Goal: Transaction & Acquisition: Purchase product/service

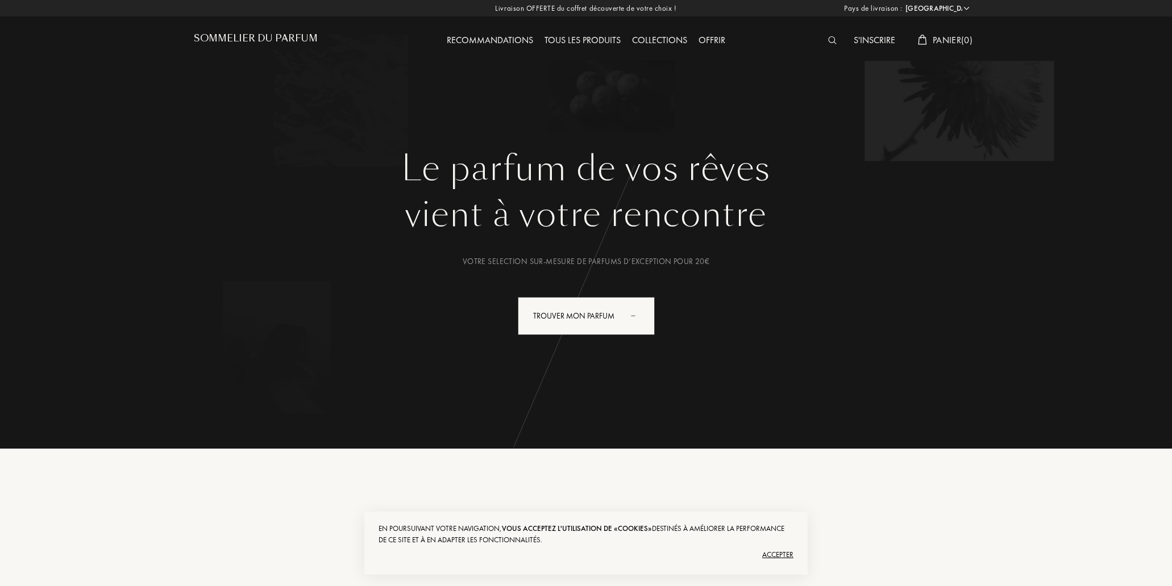
select select "FR"
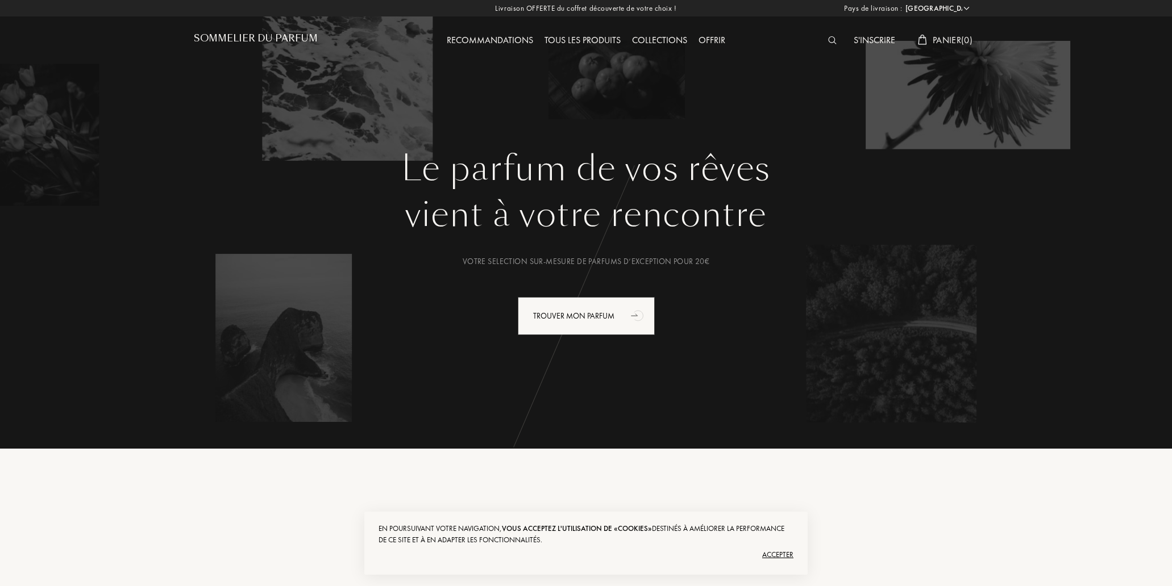
click at [829, 41] on img at bounding box center [832, 40] width 9 height 8
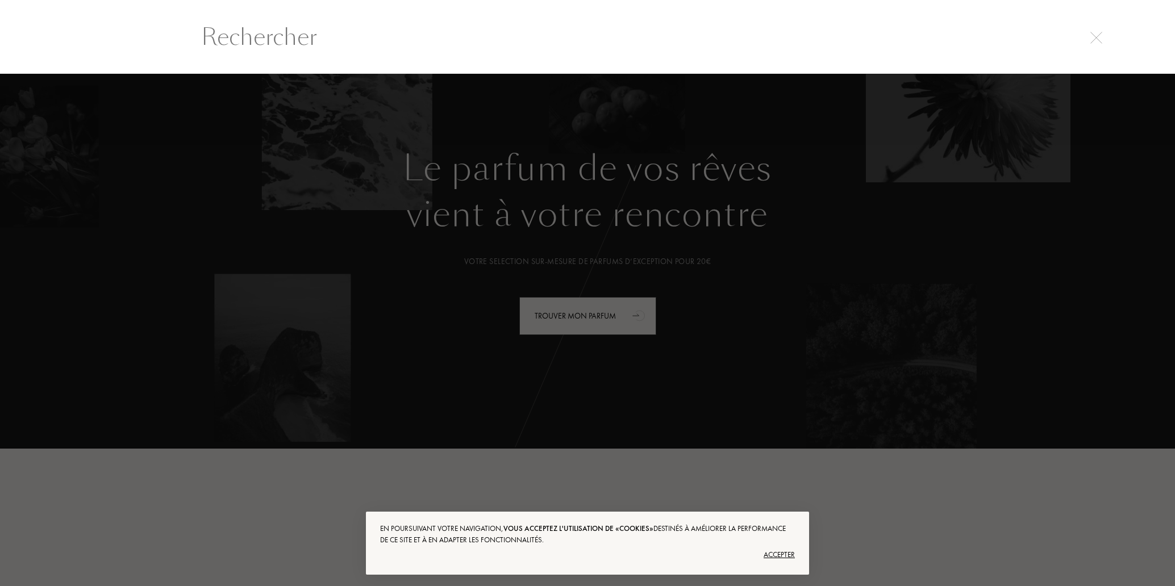
click at [775, 555] on div "Accepter" at bounding box center [587, 555] width 415 height 18
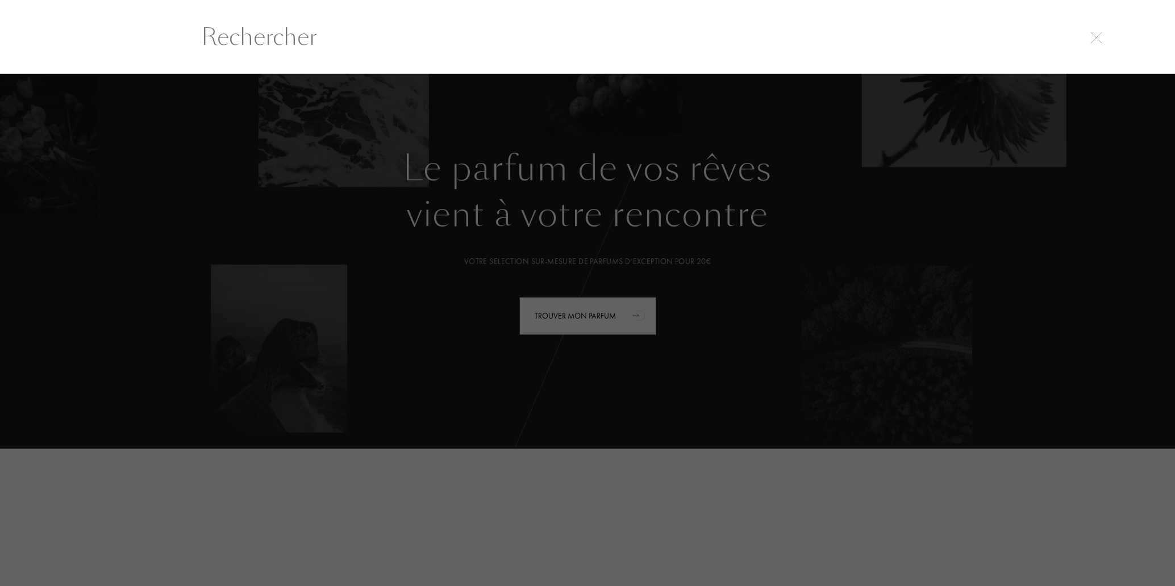
click at [633, 316] on div at bounding box center [587, 330] width 1175 height 513
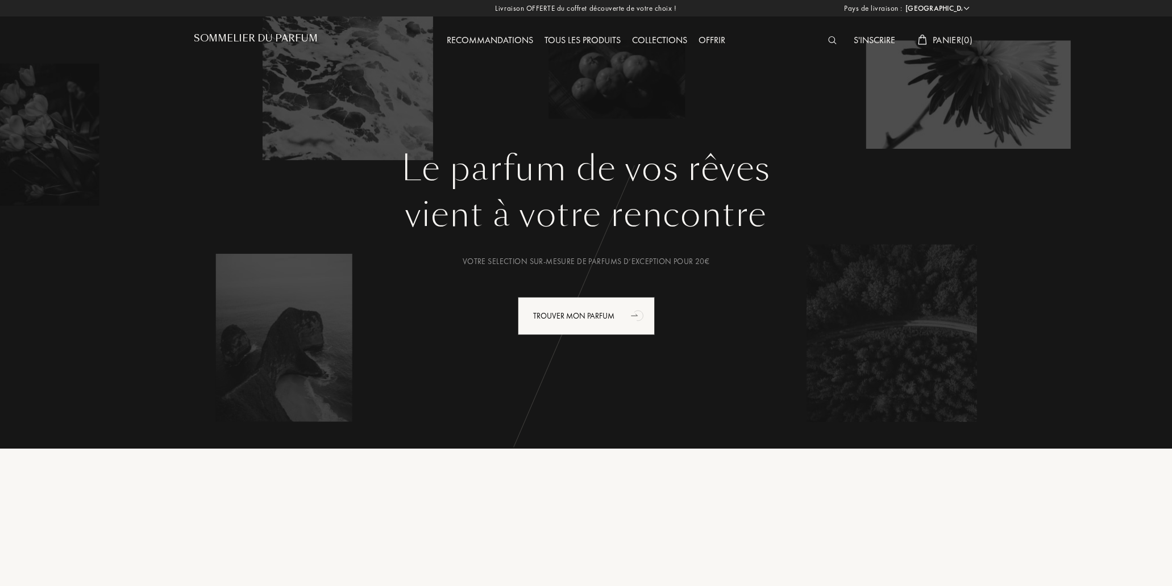
click at [830, 41] on img at bounding box center [832, 40] width 9 height 8
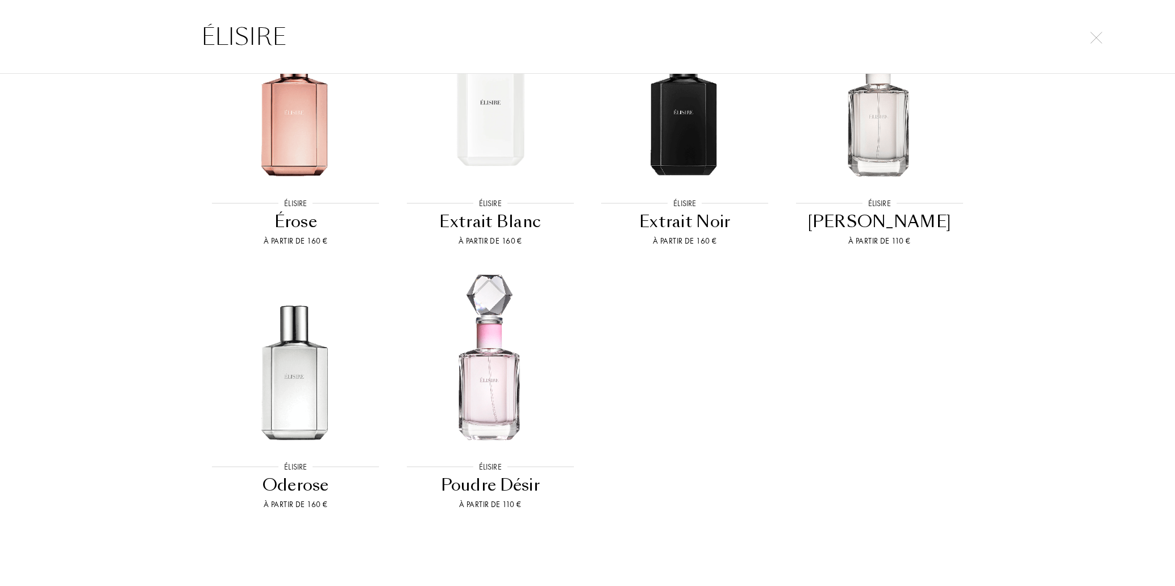
scroll to position [601, 0]
type input "ÉLISIRE"
click at [493, 376] on img at bounding box center [490, 361] width 175 height 175
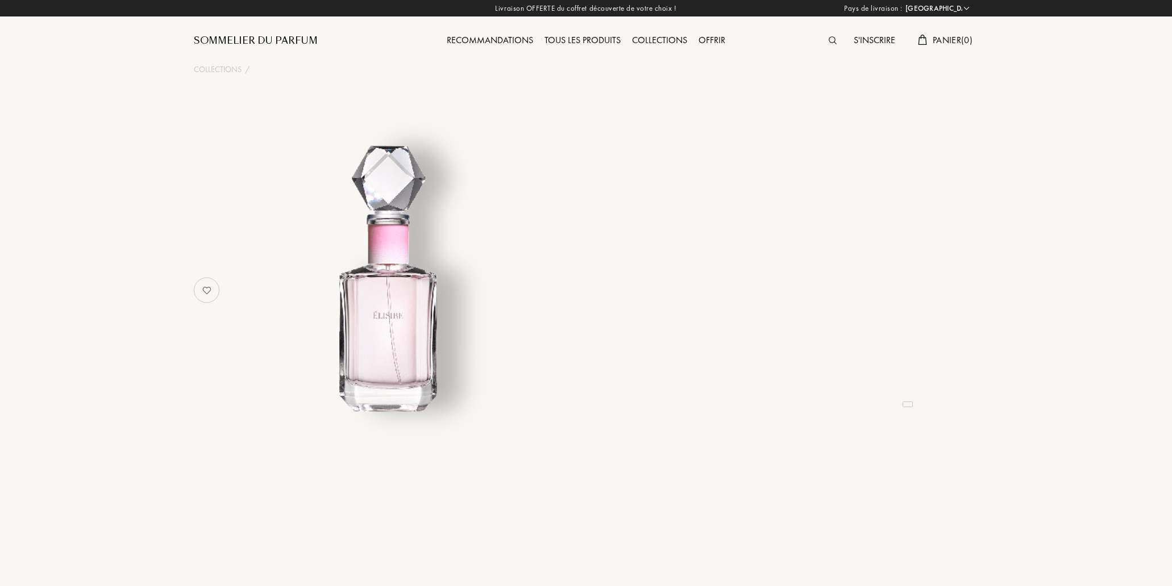
select select "FR"
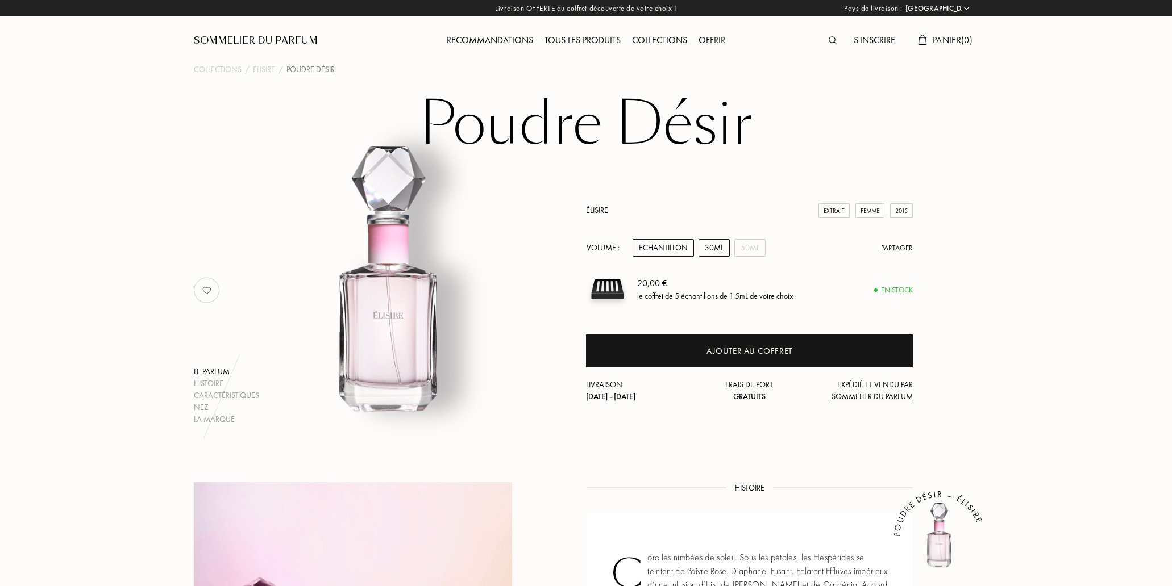
click at [715, 249] on div "30mL" at bounding box center [713, 248] width 31 height 18
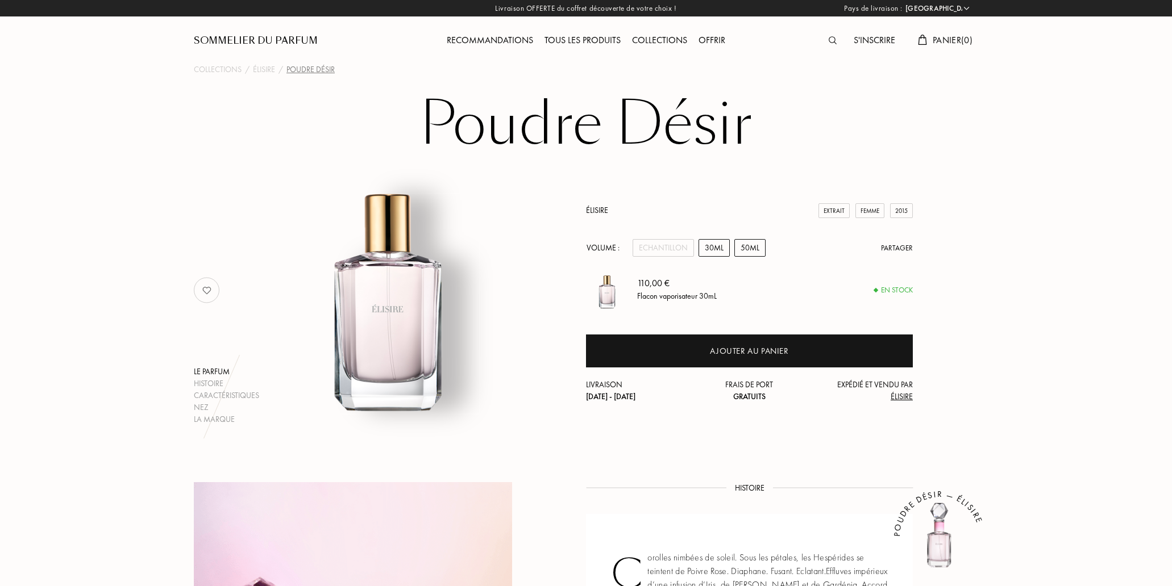
click at [748, 248] on div "50mL" at bounding box center [749, 248] width 31 height 18
